Goal: Information Seeking & Learning: Learn about a topic

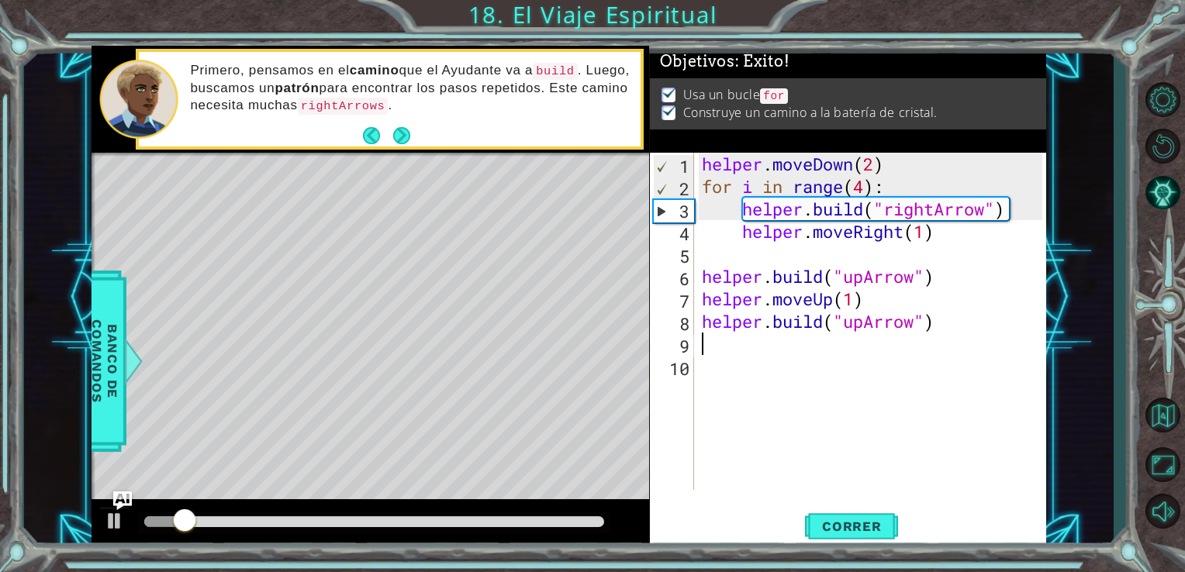
click at [585, 524] on div at bounding box center [374, 521] width 460 height 11
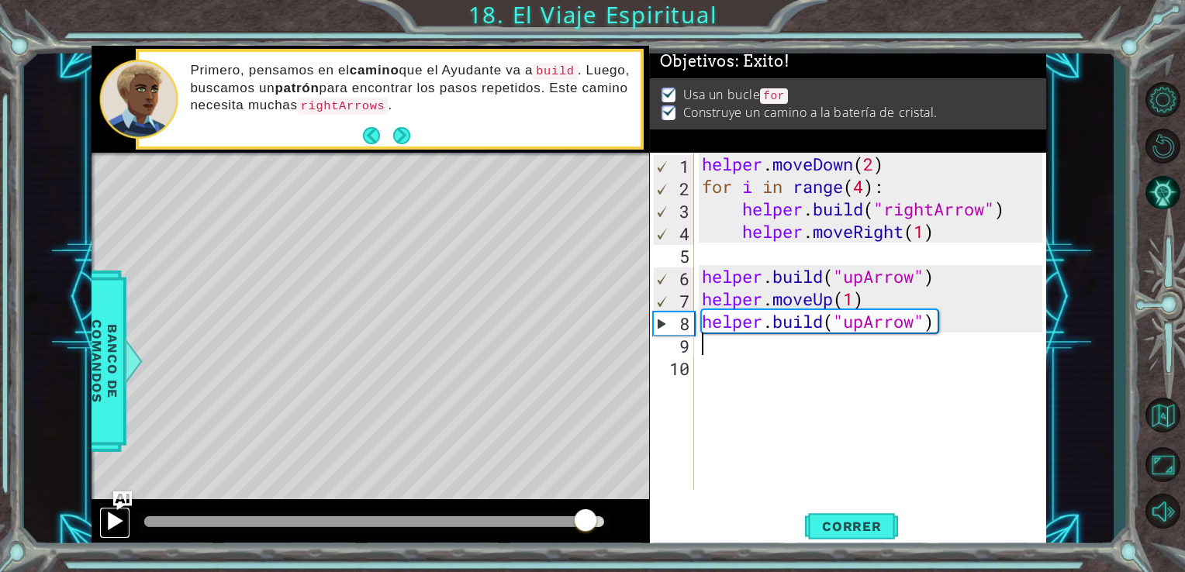
click at [105, 519] on div at bounding box center [115, 521] width 20 height 20
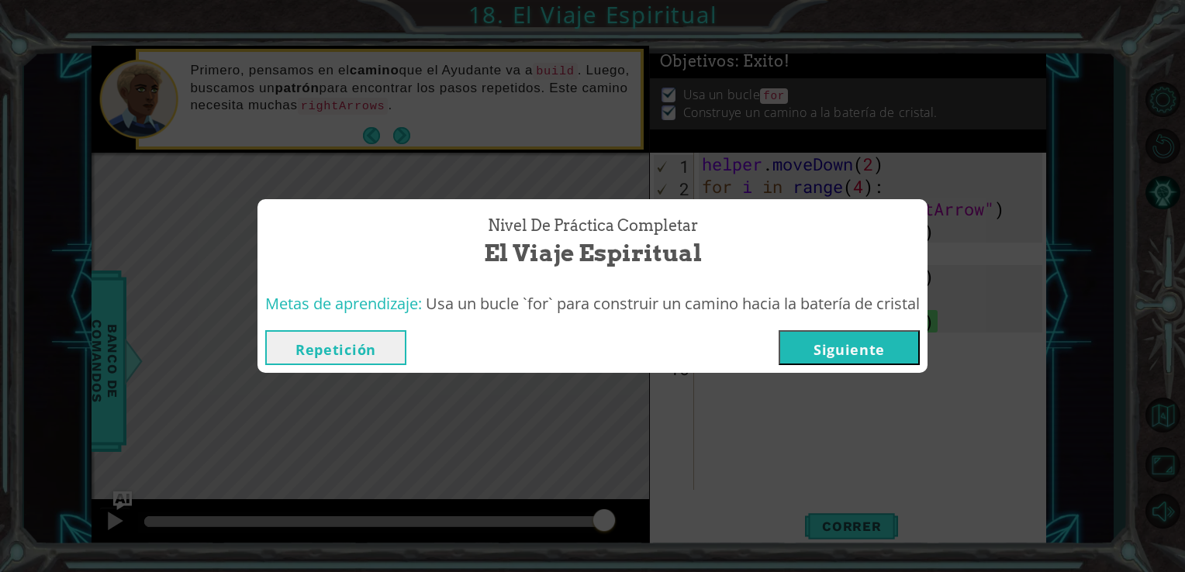
click at [823, 343] on button "Siguiente" at bounding box center [848, 347] width 141 height 35
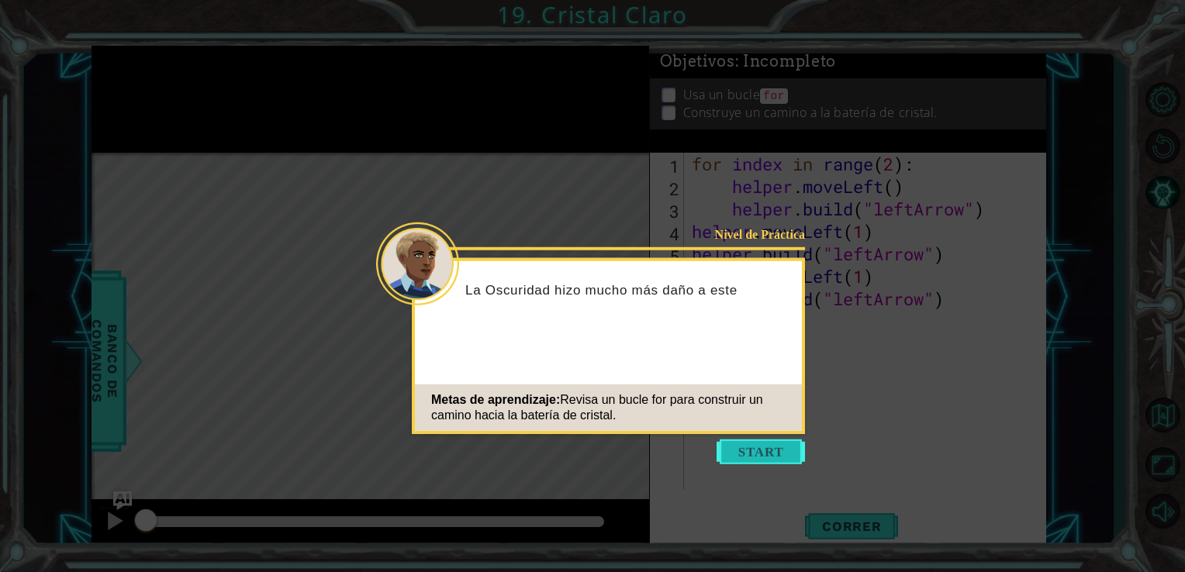
click at [765, 453] on button "Start" at bounding box center [760, 452] width 88 height 25
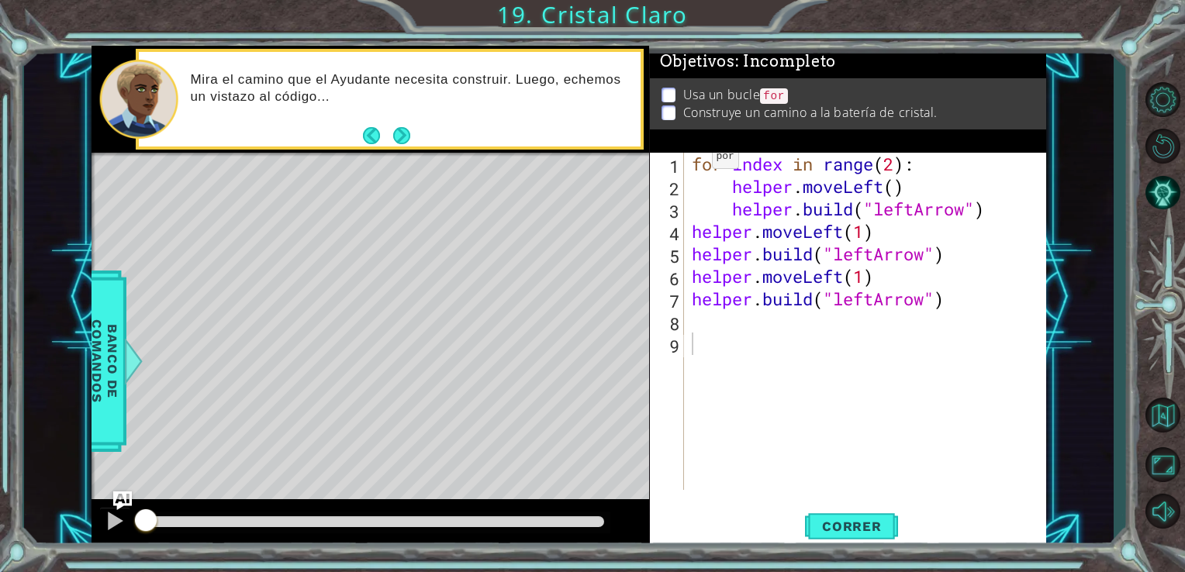
click at [686, 160] on div "1 2 3 4 5 6 7 8 9 for index in range ( 2 ) : helper . moveLeft ( ) helper . bui…" at bounding box center [846, 321] width 393 height 337
click at [692, 160] on div "for index in range ( 2 ) : helper . moveLeft ( ) helper . build ( "leftArrow" )…" at bounding box center [869, 344] width 362 height 382
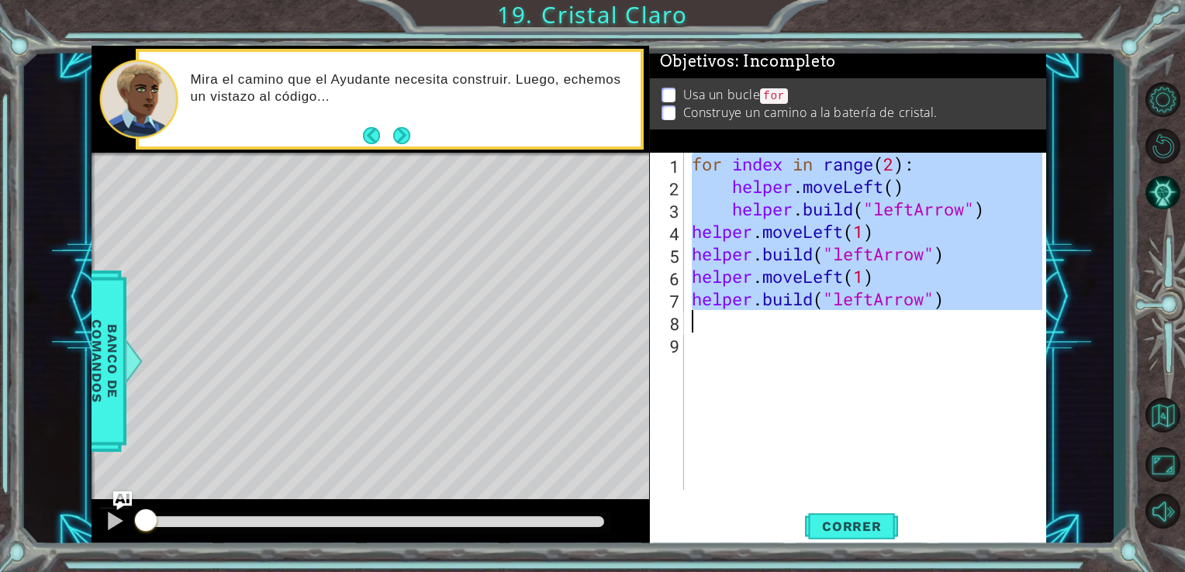
drag, startPoint x: 689, startPoint y: 159, endPoint x: 964, endPoint y: 324, distance: 320.3
click at [964, 324] on div "for index in range ( 2 ) : helper . moveLeft ( ) helper . build ( "leftArrow" )…" at bounding box center [869, 344] width 362 height 382
type textarea "[DOMAIN_NAME]("leftArrow")"
click at [825, 523] on span "Correr" at bounding box center [851, 527] width 91 height 16
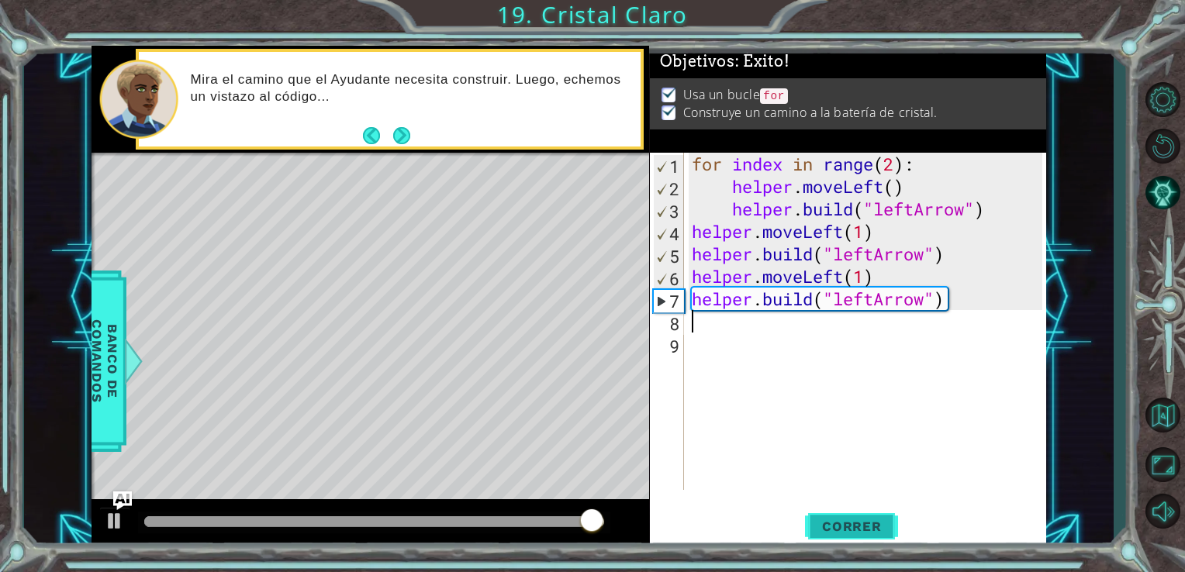
click at [887, 536] on button "Correr" at bounding box center [851, 526] width 93 height 40
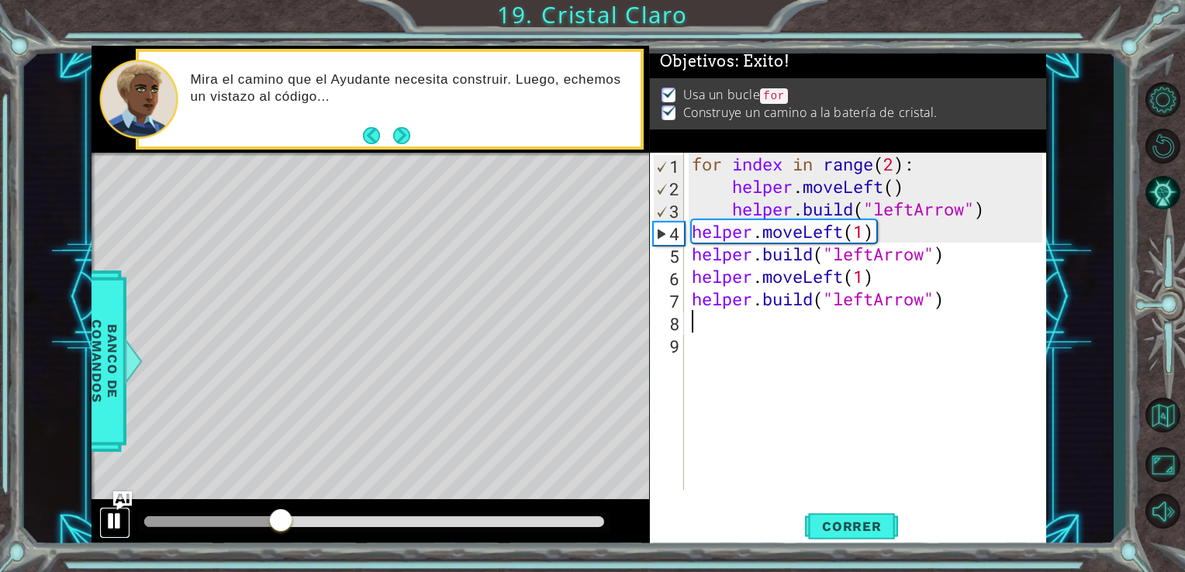
click at [111, 513] on div at bounding box center [115, 521] width 20 height 20
